Goal: Task Accomplishment & Management: Use online tool/utility

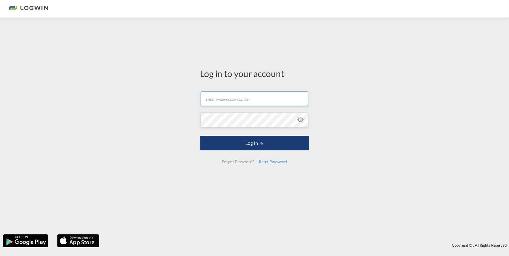
type input "[PERSON_NAME][EMAIL_ADDRESS][PERSON_NAME][DOMAIN_NAME]"
click at [261, 148] on button "Log In" at bounding box center [254, 143] width 109 height 15
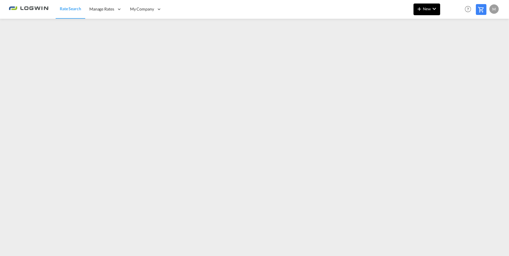
click at [431, 9] on md-icon "icon-chevron-down" at bounding box center [434, 8] width 7 height 7
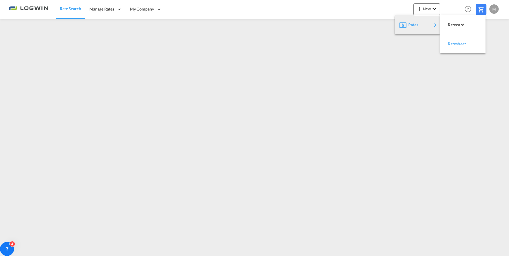
click at [454, 43] on span "Ratesheet" at bounding box center [451, 44] width 6 height 12
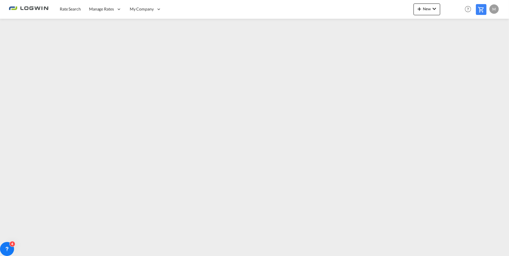
click at [495, 10] on div "M" at bounding box center [493, 8] width 9 height 9
click at [483, 46] on button "Logout" at bounding box center [487, 45] width 38 height 12
